Goal: Task Accomplishment & Management: Use online tool/utility

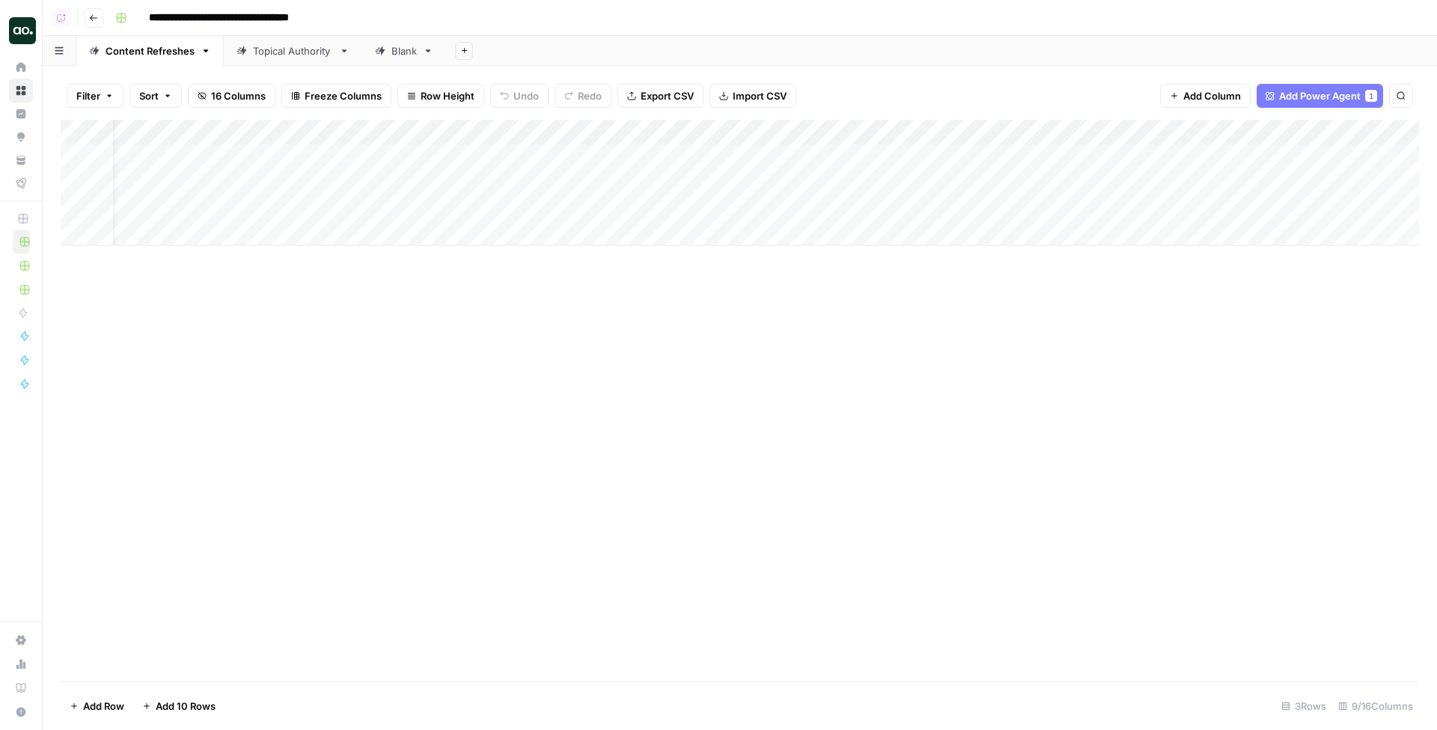
scroll to position [0, 43]
click at [597, 52] on div "Add Sheet" at bounding box center [941, 51] width 991 height 30
click at [913, 155] on div "Add Column" at bounding box center [740, 183] width 1359 height 126
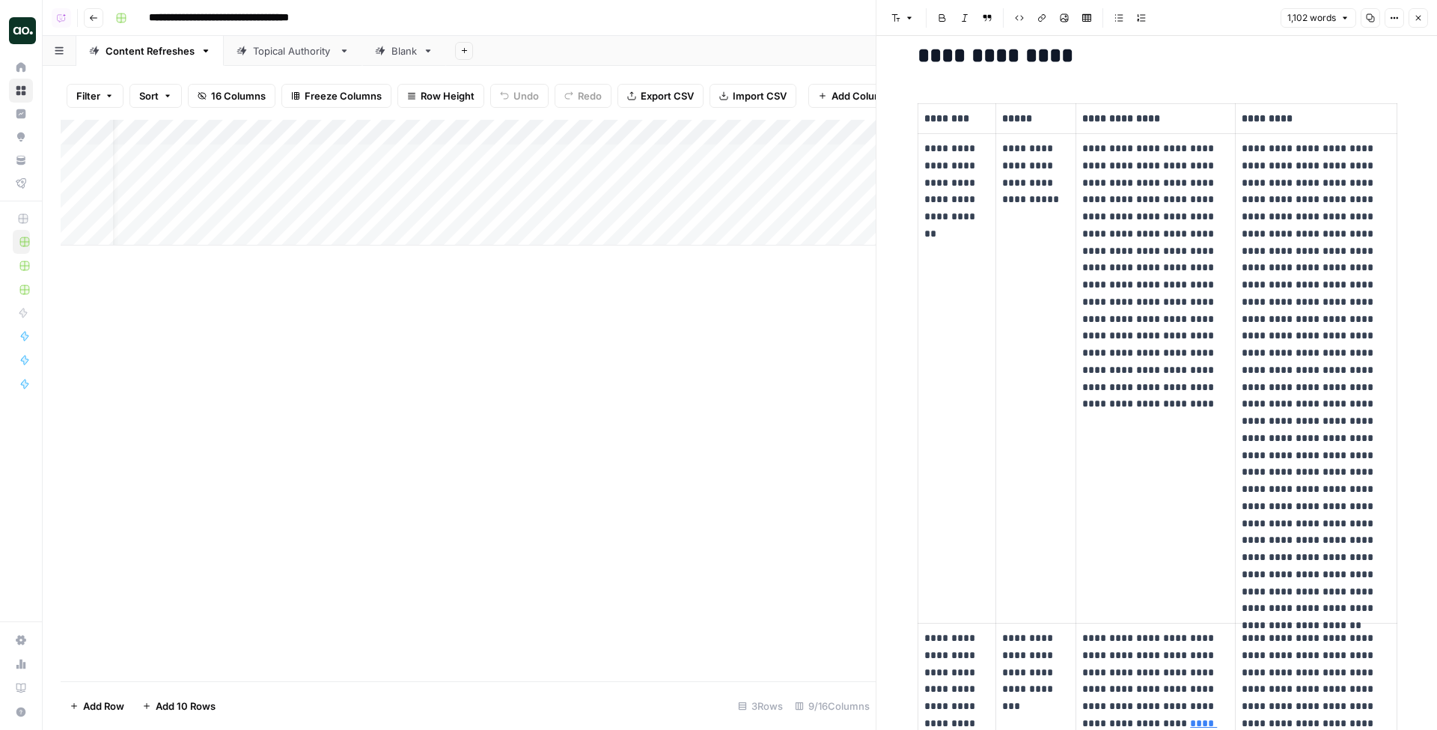
scroll to position [294, 0]
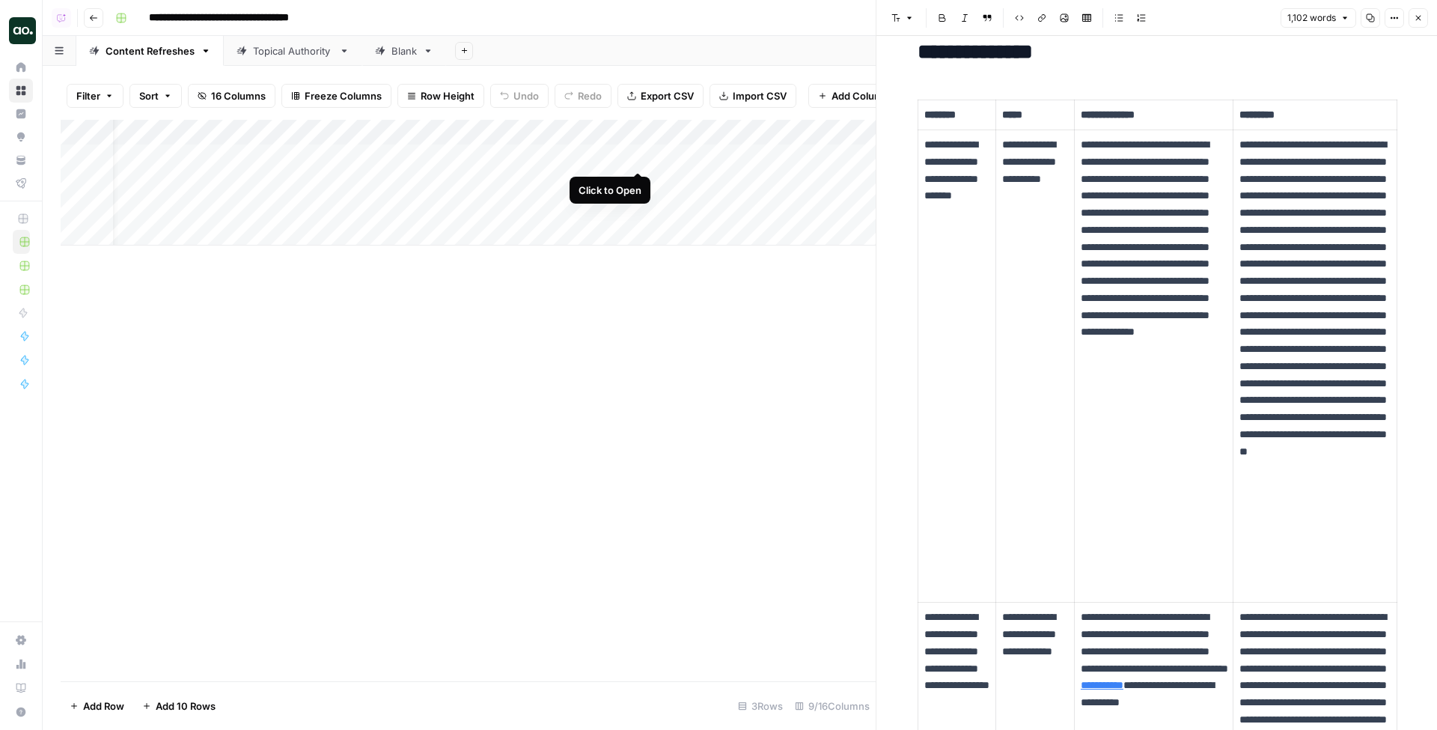
click at [641, 156] on div "Add Column" at bounding box center [468, 183] width 815 height 126
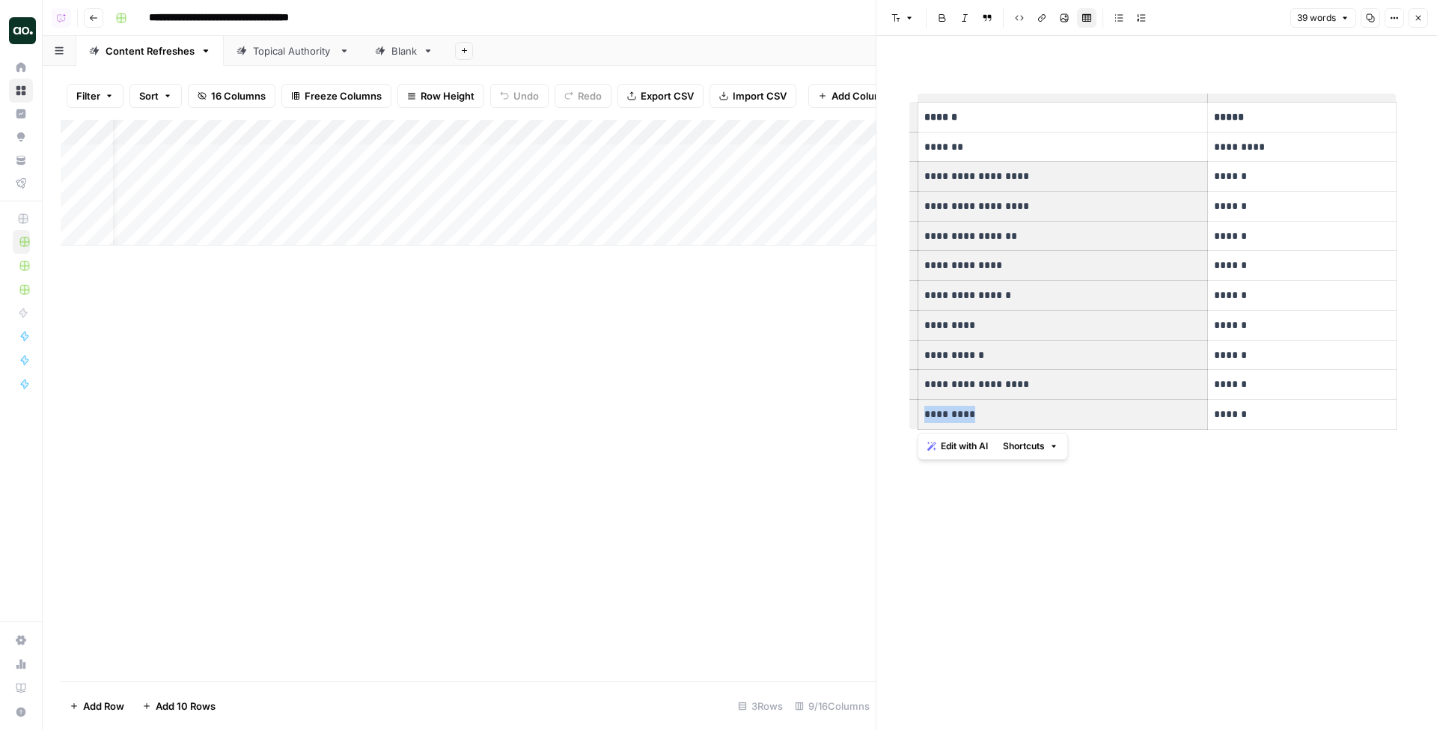
drag, startPoint x: 937, startPoint y: 174, endPoint x: 1008, endPoint y: 412, distance: 247.7
click at [1008, 412] on tbody "**********" at bounding box center [1157, 266] width 479 height 327
click at [1060, 18] on button "Close" at bounding box center [1418, 17] width 19 height 19
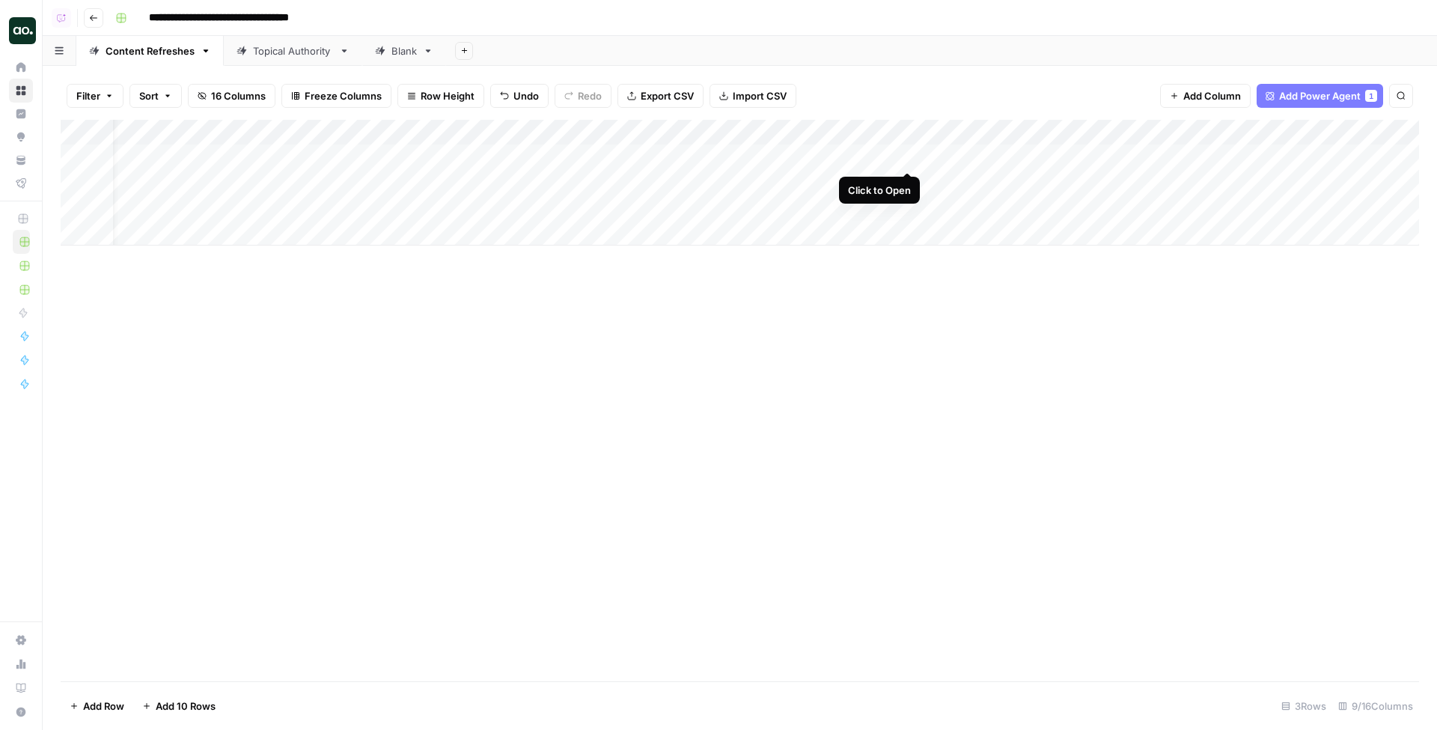
click at [906, 158] on div "Add Column" at bounding box center [740, 183] width 1359 height 126
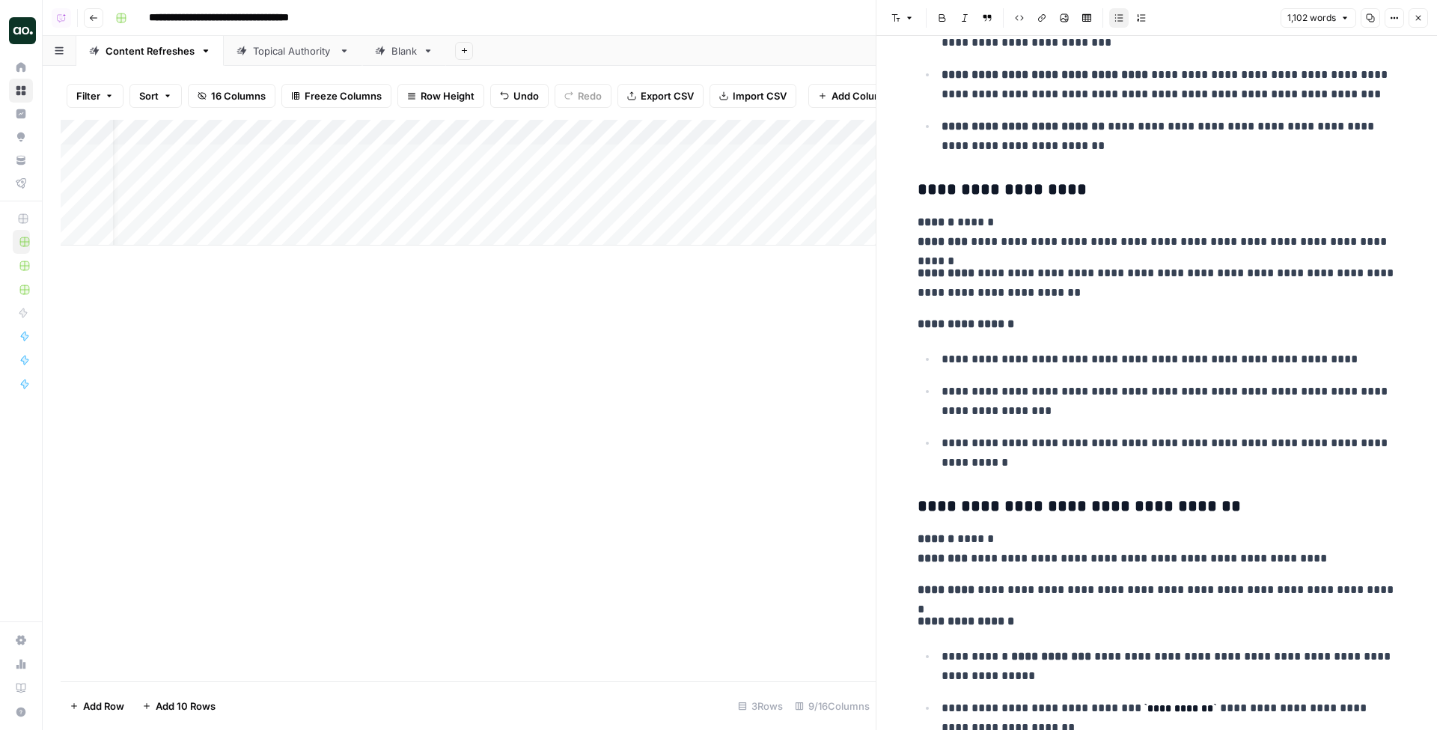
scroll to position [2426, 0]
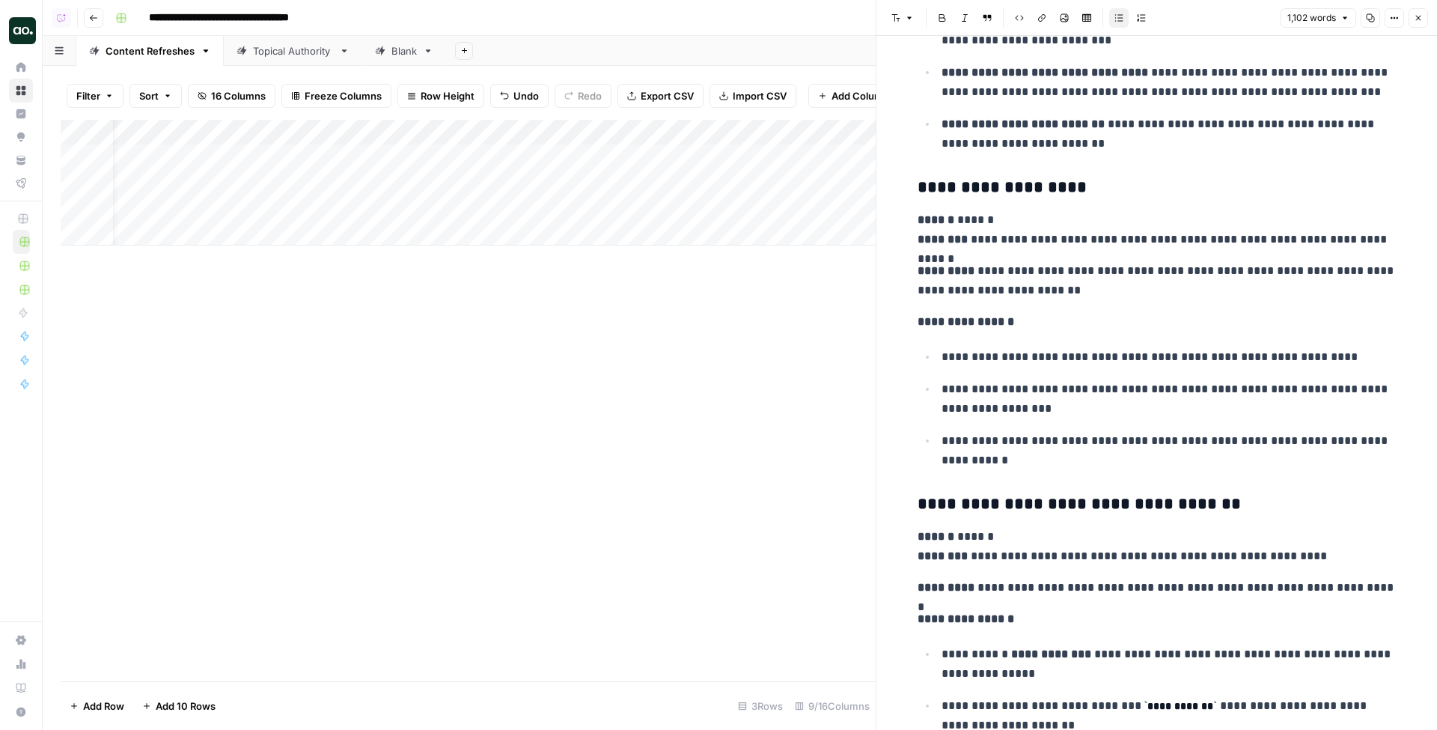
click at [1060, 13] on icon "button" at bounding box center [1418, 17] width 9 height 9
